Goal: Communication & Community: Ask a question

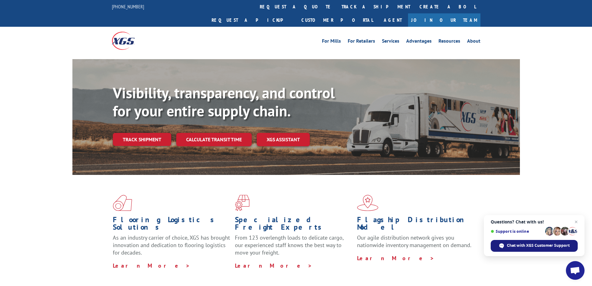
click at [525, 245] on span "Chat with XGS Customer Support" at bounding box center [538, 245] width 63 height 6
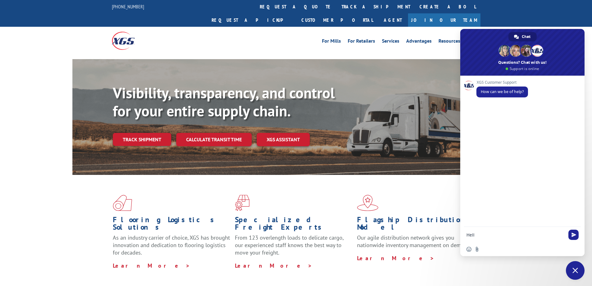
type textarea "Hello"
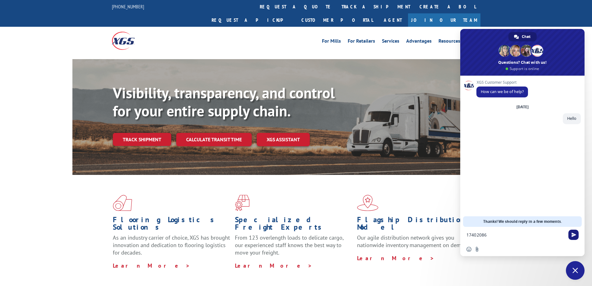
type textarea "17402086"
click at [571, 232] on span "Send" at bounding box center [574, 234] width 10 height 10
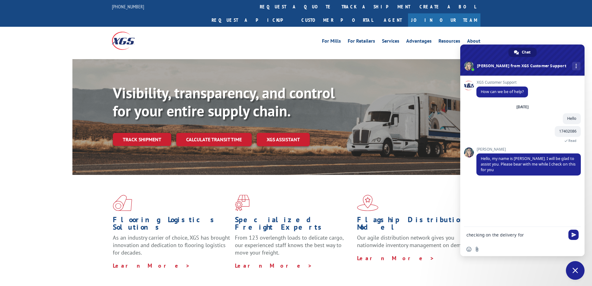
drag, startPoint x: 529, startPoint y: 236, endPoint x: 449, endPoint y: 250, distance: 80.8
type textarea "Thank you [PERSON_NAME],"
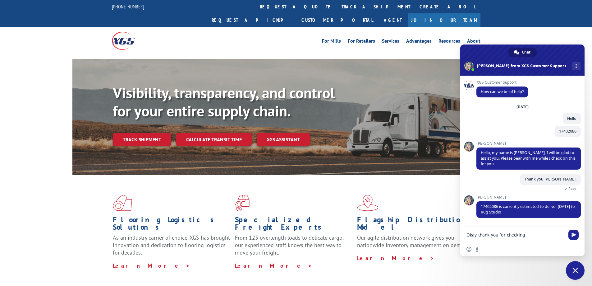
type textarea "Okay thank you for checking,"
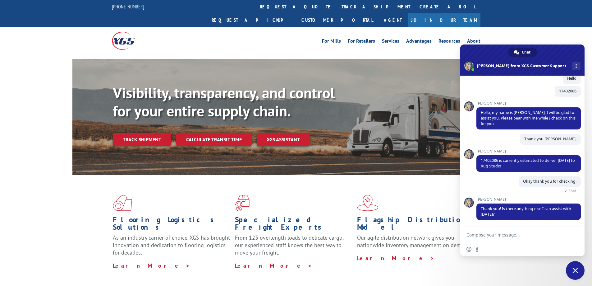
scroll to position [53, 0]
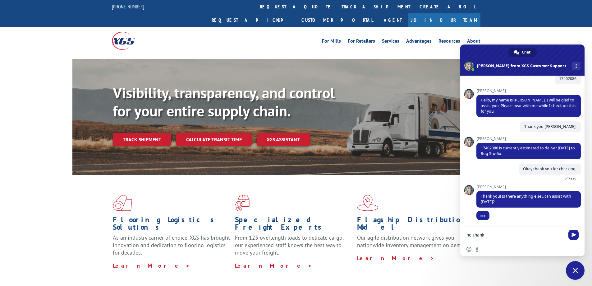
type textarea "no thanks"
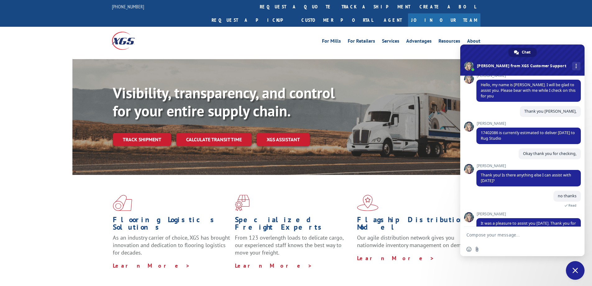
scroll to position [99, 0]
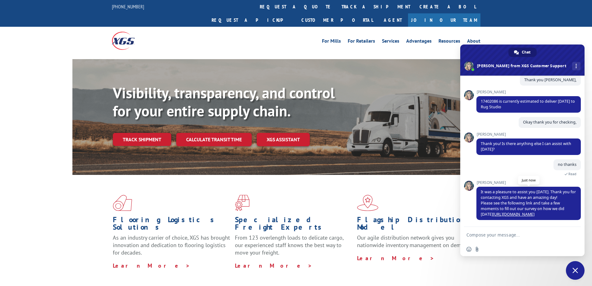
click at [512, 214] on link "[URL][DOMAIN_NAME]" at bounding box center [514, 213] width 42 height 5
